Goal: Complete application form

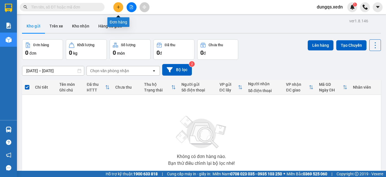
click at [116, 7] on icon "plus" at bounding box center [118, 7] width 4 height 4
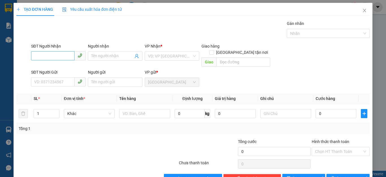
click at [36, 57] on input "SĐT Người Nhận" at bounding box center [53, 55] width 44 height 9
type input "0932012622"
click at [47, 67] on div "0932012622 - TRANG" at bounding box center [57, 67] width 47 height 6
type input "TRANG"
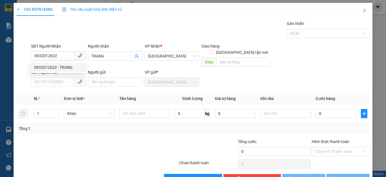
type input "40.000"
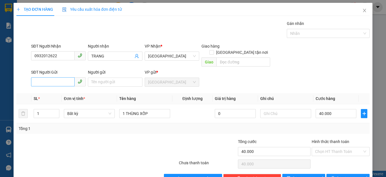
type input "0932012622"
click at [37, 77] on input "SĐT Người Gửi" at bounding box center [53, 81] width 44 height 9
click at [65, 87] on div "0382103144 - PHƯỢNG" at bounding box center [57, 87] width 47 height 6
type input "0382103144"
type input "PHƯỢNG"
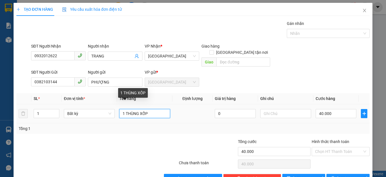
drag, startPoint x: 148, startPoint y: 107, endPoint x: 126, endPoint y: 110, distance: 22.8
click at [126, 110] on input "1 THÙNG XỐP" at bounding box center [144, 113] width 51 height 9
click at [141, 109] on input "1 HỘP THGUOC61" at bounding box center [144, 113] width 51 height 9
click at [151, 109] on input "1 HỘP THUOC61" at bounding box center [144, 113] width 51 height 9
type input "1 HỘP THUỐC"
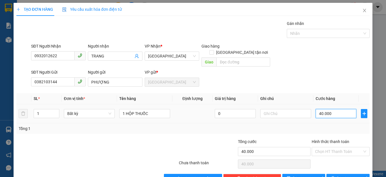
click at [330, 109] on input "40.000" at bounding box center [336, 113] width 41 height 9
type input "0"
type input "3"
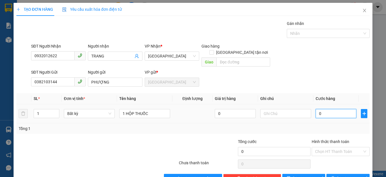
type input "3"
type input "03"
type input "30"
type input "030"
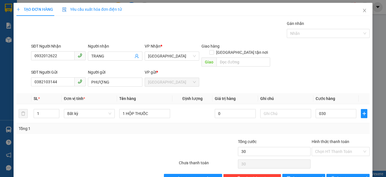
type input "30.000"
click at [338, 125] on div "Tổng: 1" at bounding box center [193, 128] width 349 height 6
click at [339, 147] on input "Hình thức thanh toán" at bounding box center [338, 151] width 47 height 8
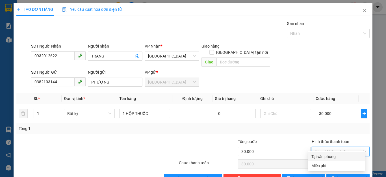
click at [328, 157] on div "Tại văn phòng" at bounding box center [337, 156] width 50 height 6
type input "0"
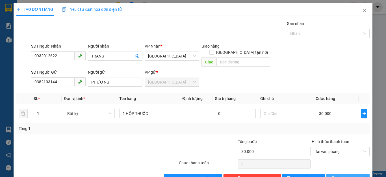
click at [337, 174] on button "[PERSON_NAME] và In" at bounding box center [348, 178] width 43 height 9
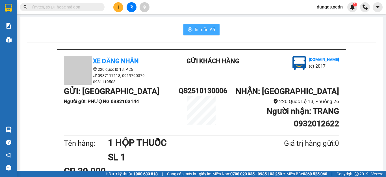
click at [201, 31] on span "In mẫu A5" at bounding box center [205, 29] width 20 height 7
